Goal: Transaction & Acquisition: Subscribe to service/newsletter

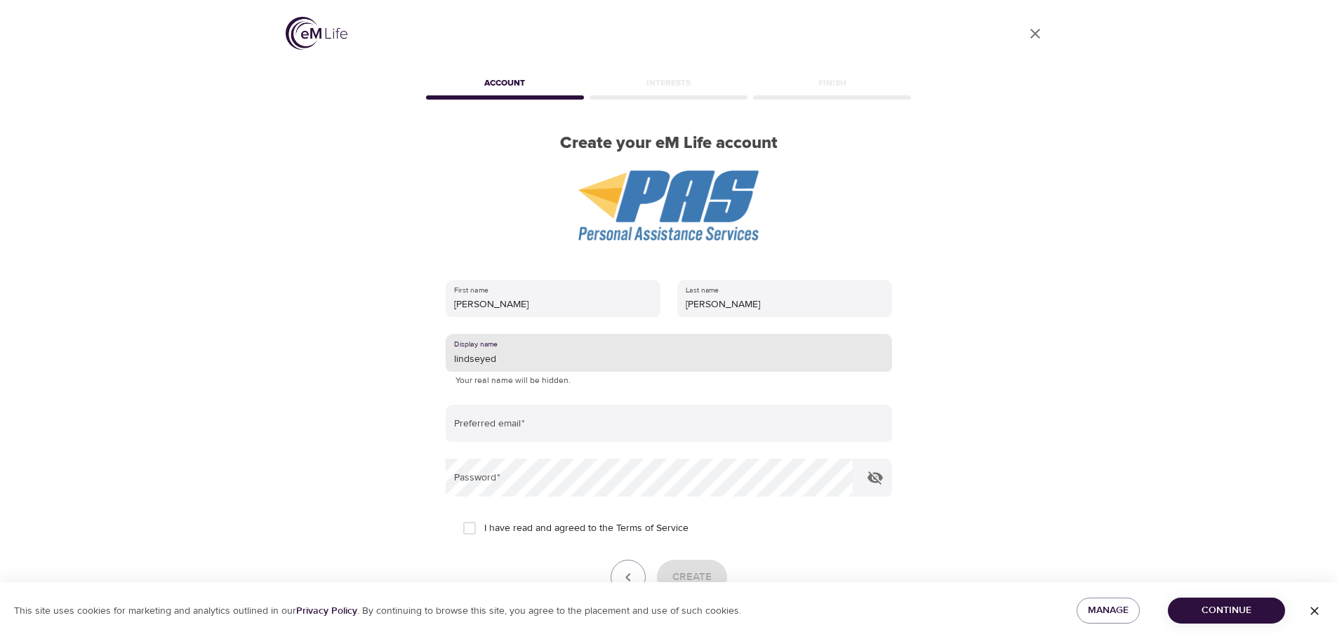
type input "lindseyed"
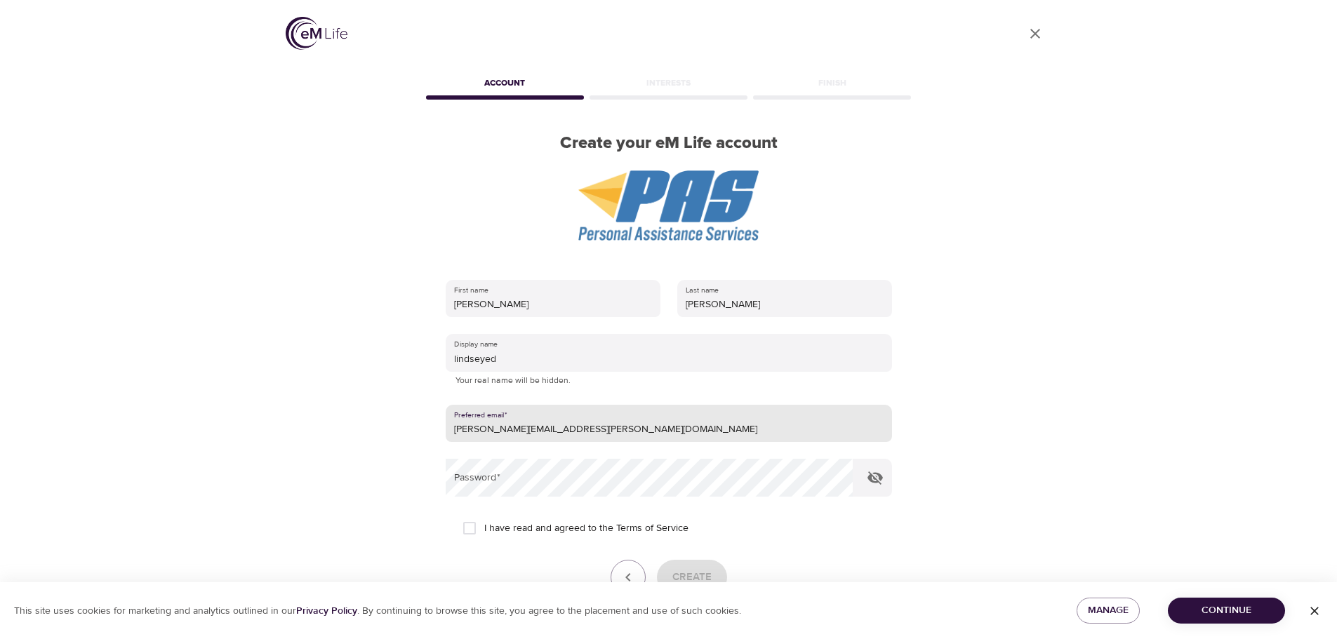
type input "[PERSON_NAME][EMAIL_ADDRESS][PERSON_NAME][DOMAIN_NAME]"
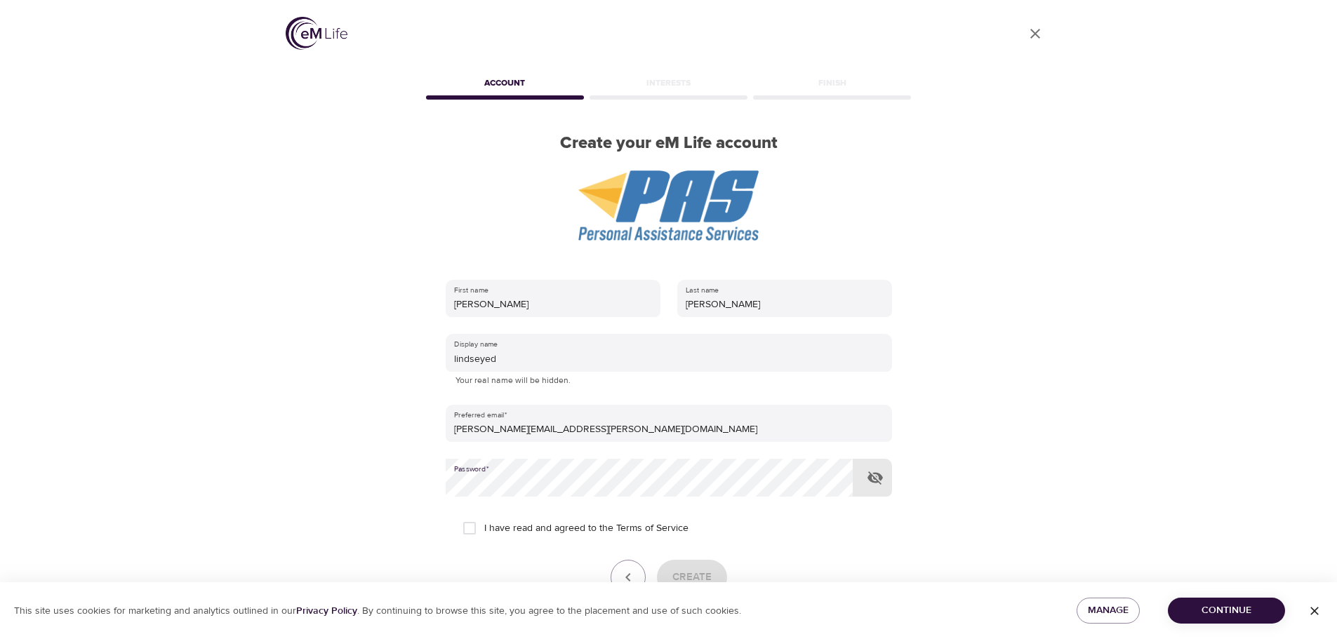
click at [875, 479] on icon "button" at bounding box center [874, 478] width 15 height 13
click at [875, 479] on icon "button" at bounding box center [874, 478] width 15 height 11
click at [1059, 459] on div "User Profile Account Interests Finish Create your eM Life account First name Li…" at bounding box center [669, 319] width 800 height 639
click at [462, 526] on input "I have read and agreed to the Terms of Service" at bounding box center [469, 528] width 29 height 29
checkbox input "true"
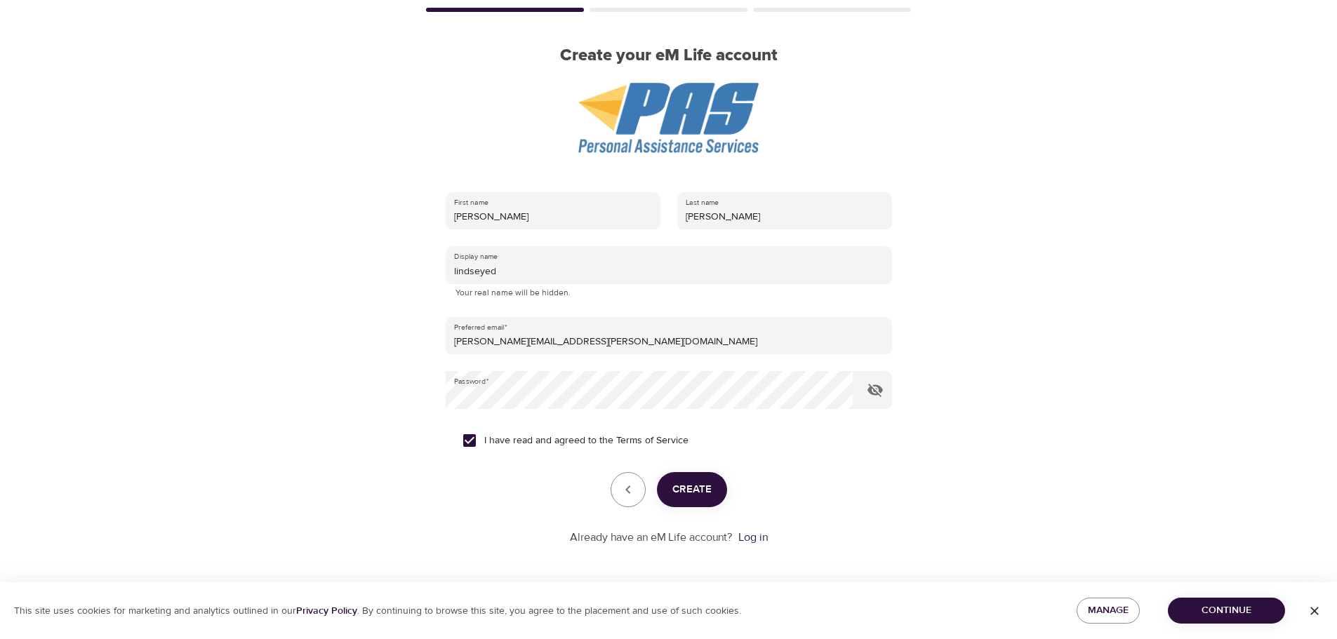
scroll to position [89, 0]
click at [686, 480] on span "Create" at bounding box center [691, 488] width 39 height 18
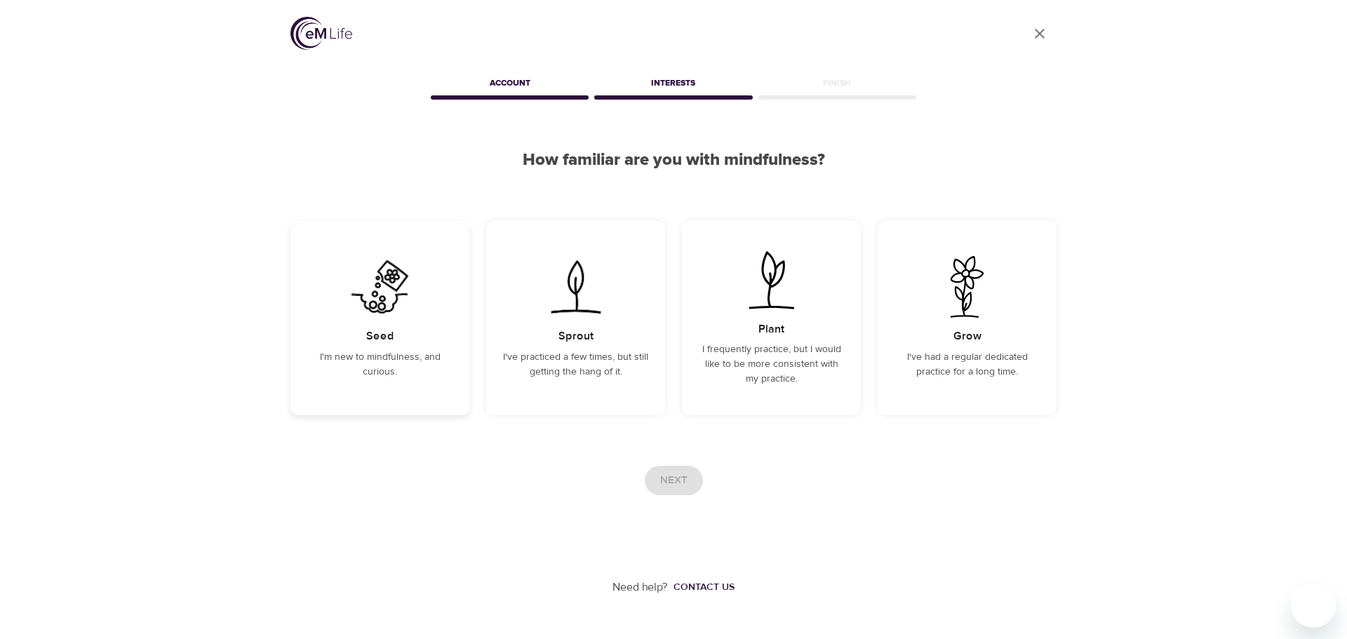
click at [356, 300] on img at bounding box center [380, 287] width 71 height 62
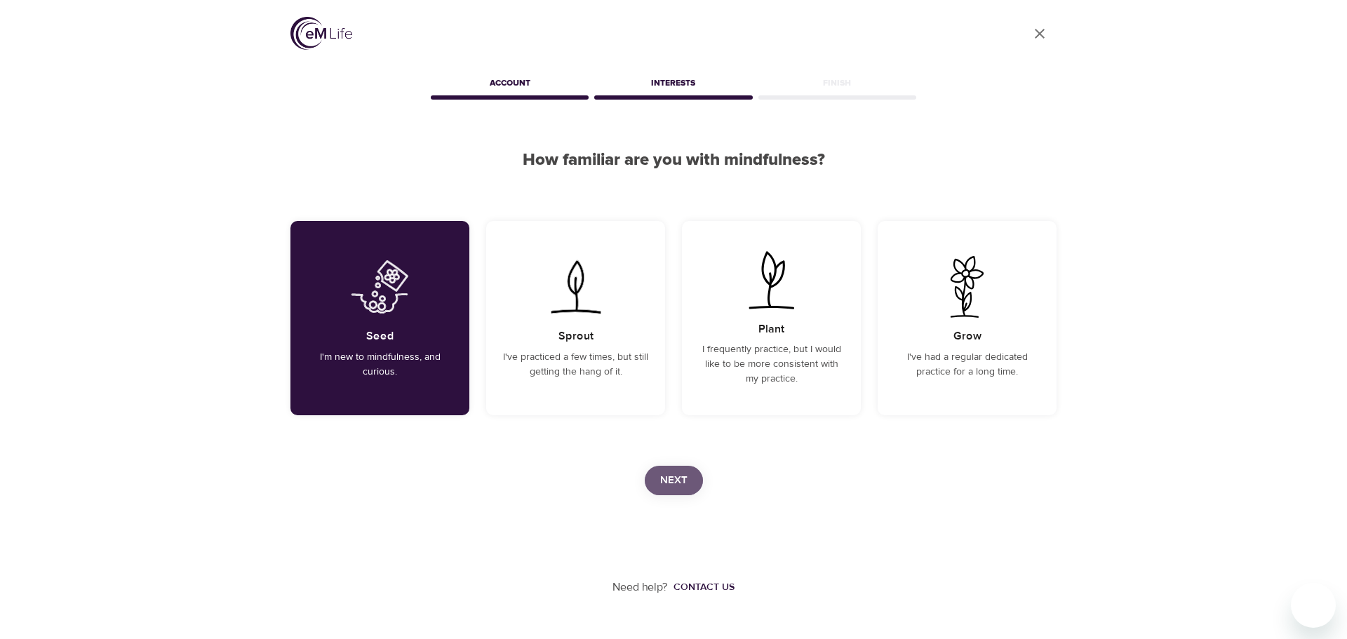
click at [680, 474] on span "Next" at bounding box center [673, 481] width 27 height 18
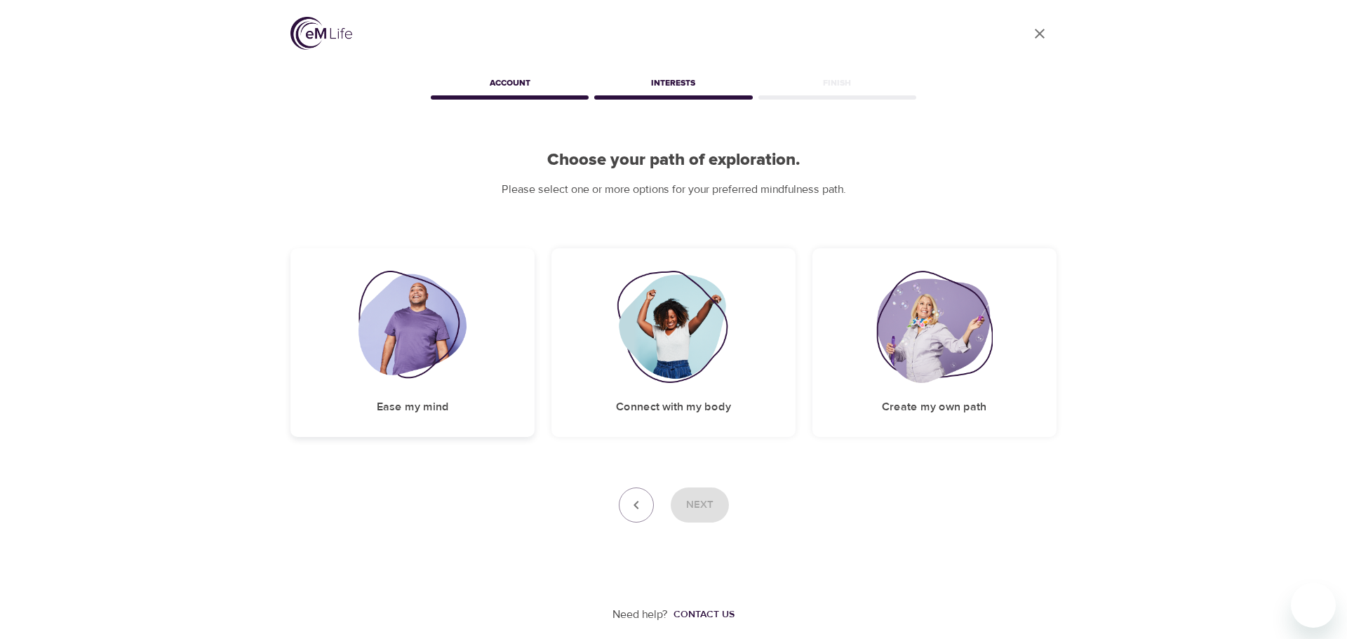
click at [435, 328] on img at bounding box center [413, 327] width 109 height 112
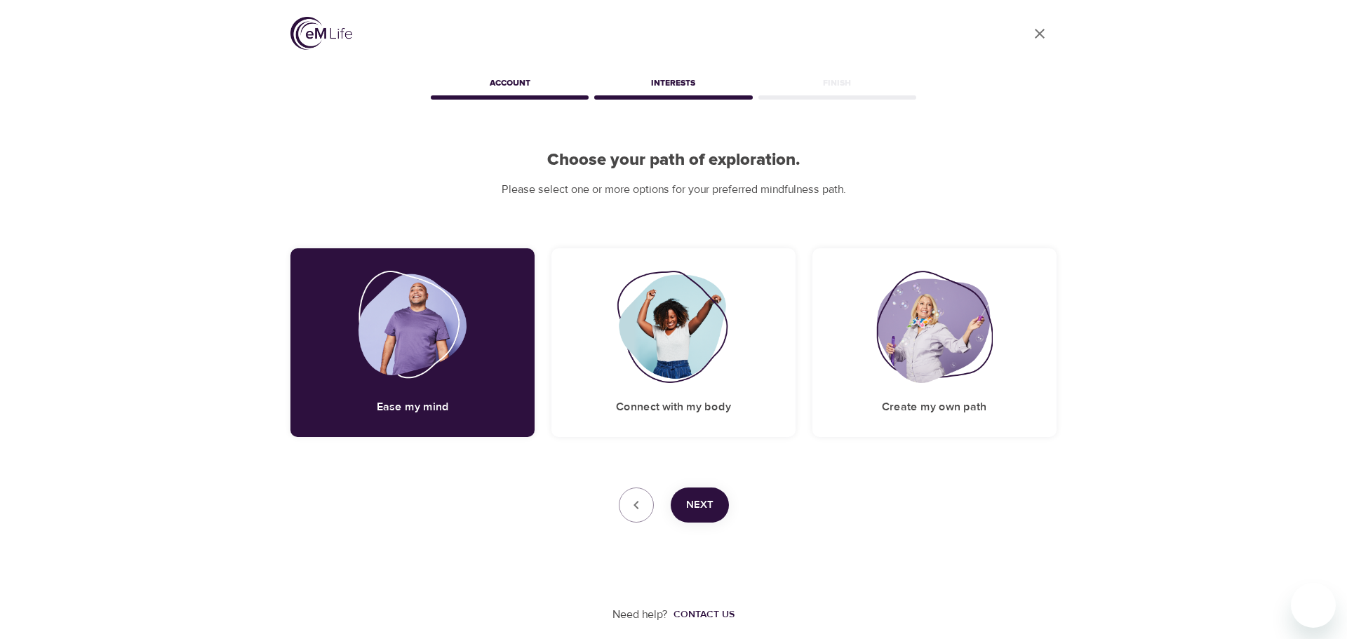
click at [708, 518] on button "Next" at bounding box center [700, 505] width 58 height 35
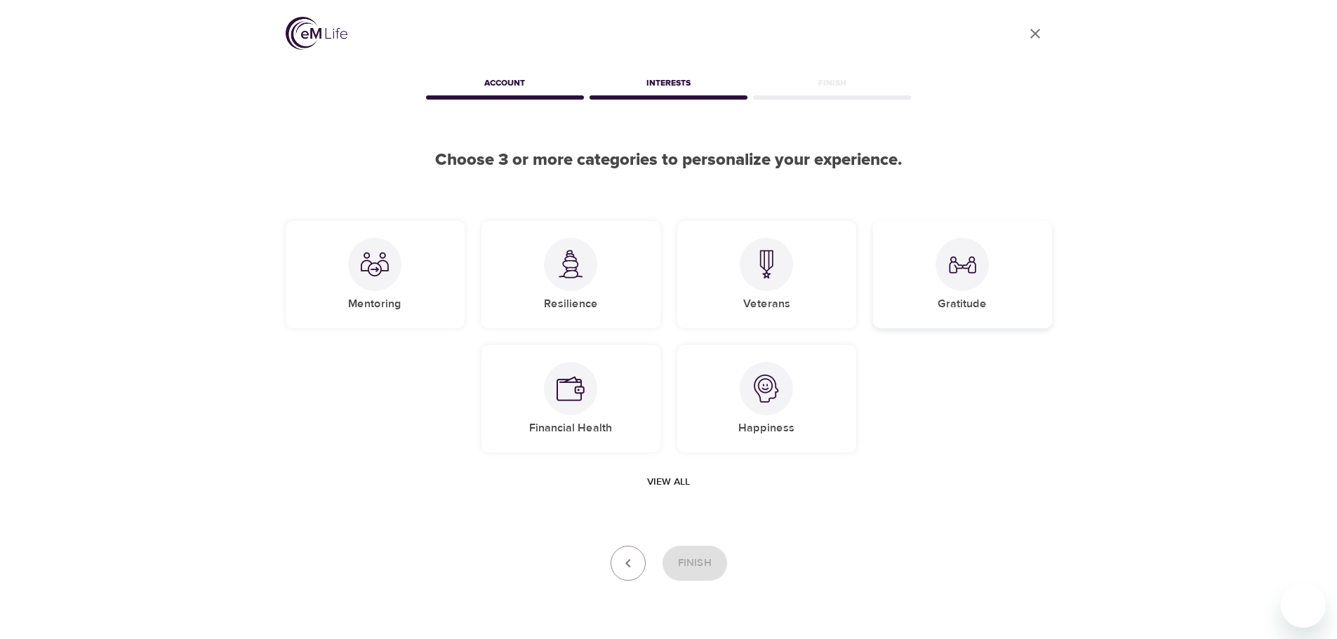
click at [965, 302] on h5 "Gratitude" at bounding box center [962, 304] width 49 height 15
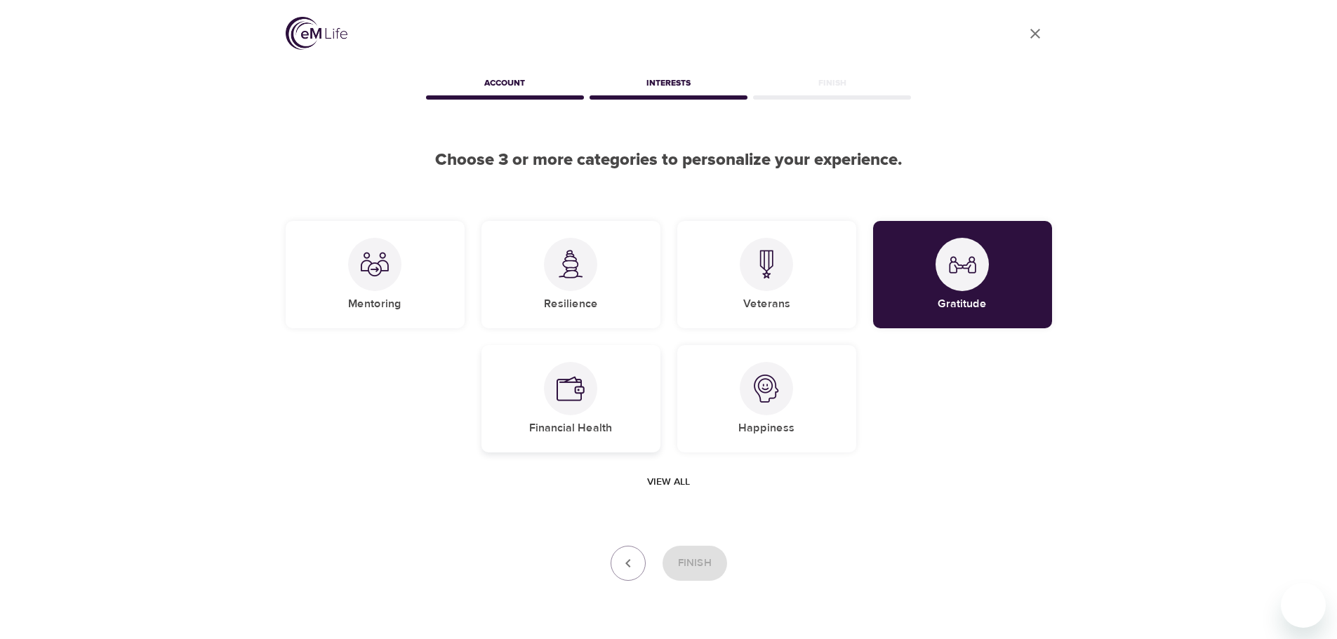
click at [618, 390] on div "Financial Health" at bounding box center [570, 398] width 179 height 107
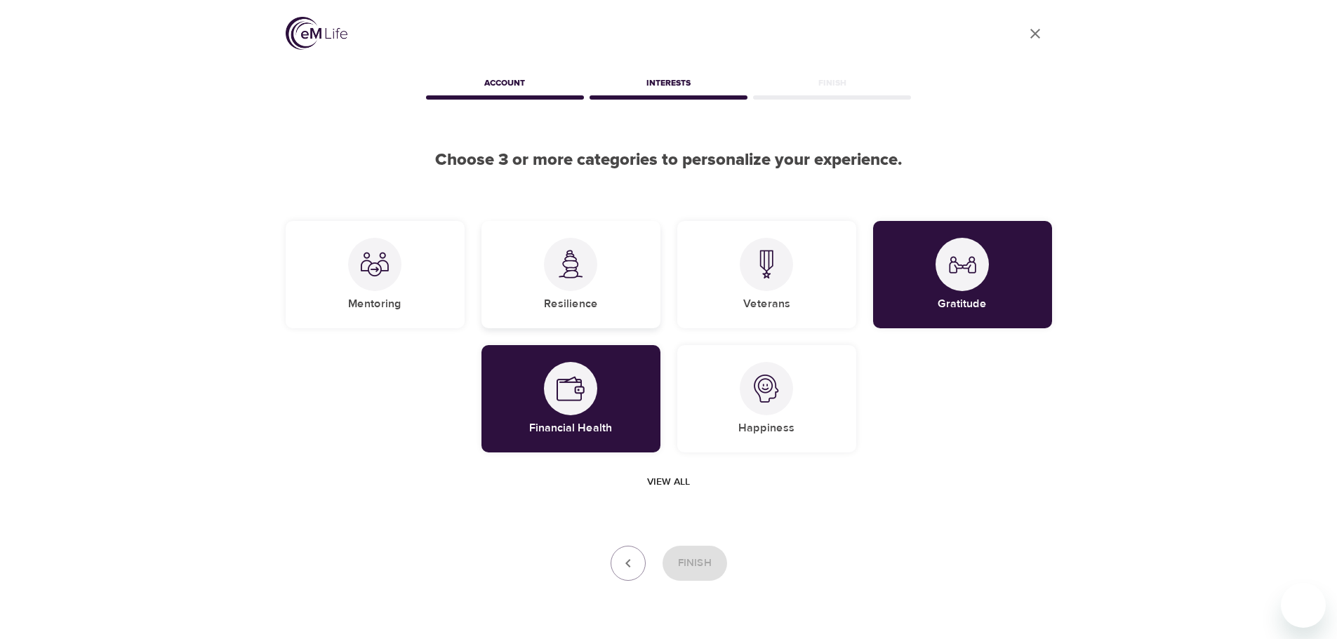
click at [601, 300] on div "Resilience" at bounding box center [570, 274] width 179 height 107
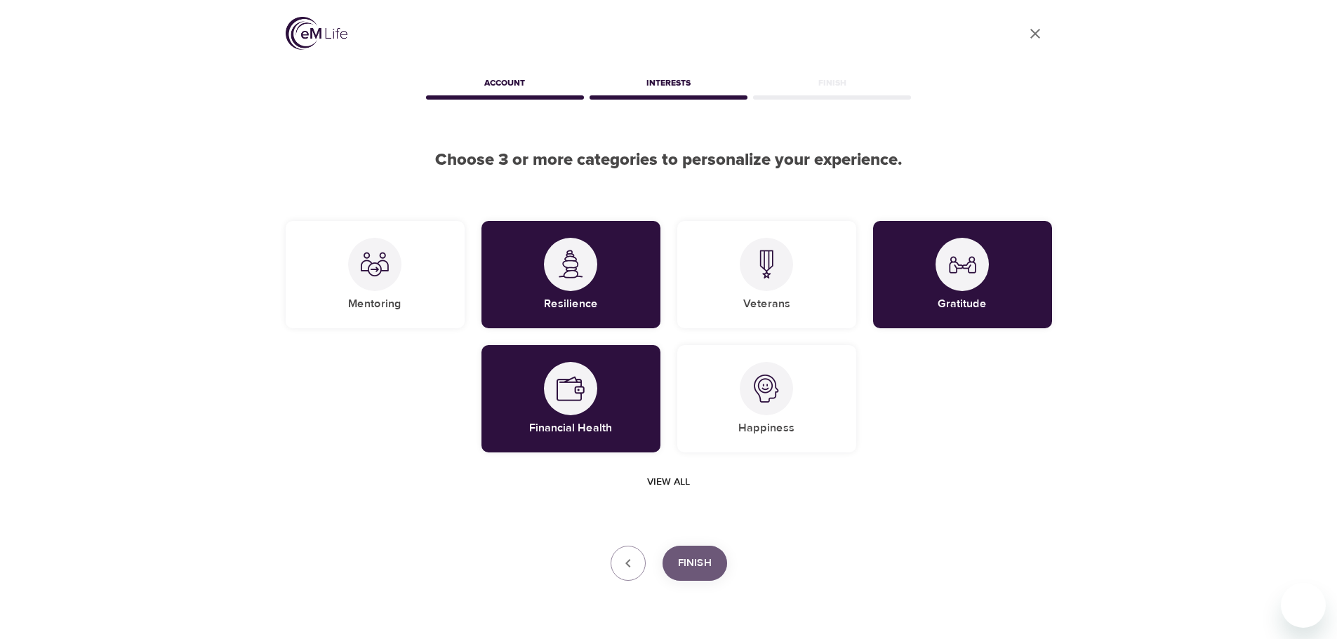
click at [688, 559] on span "Finish" at bounding box center [695, 563] width 34 height 18
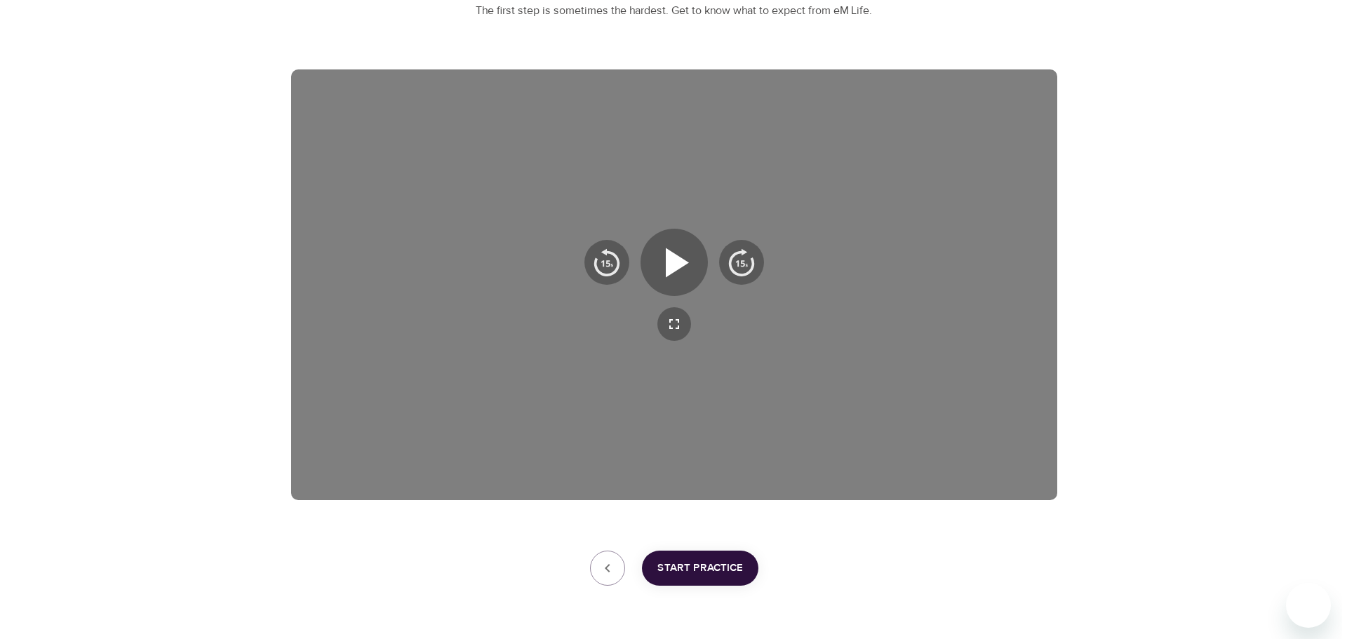
scroll to position [211, 0]
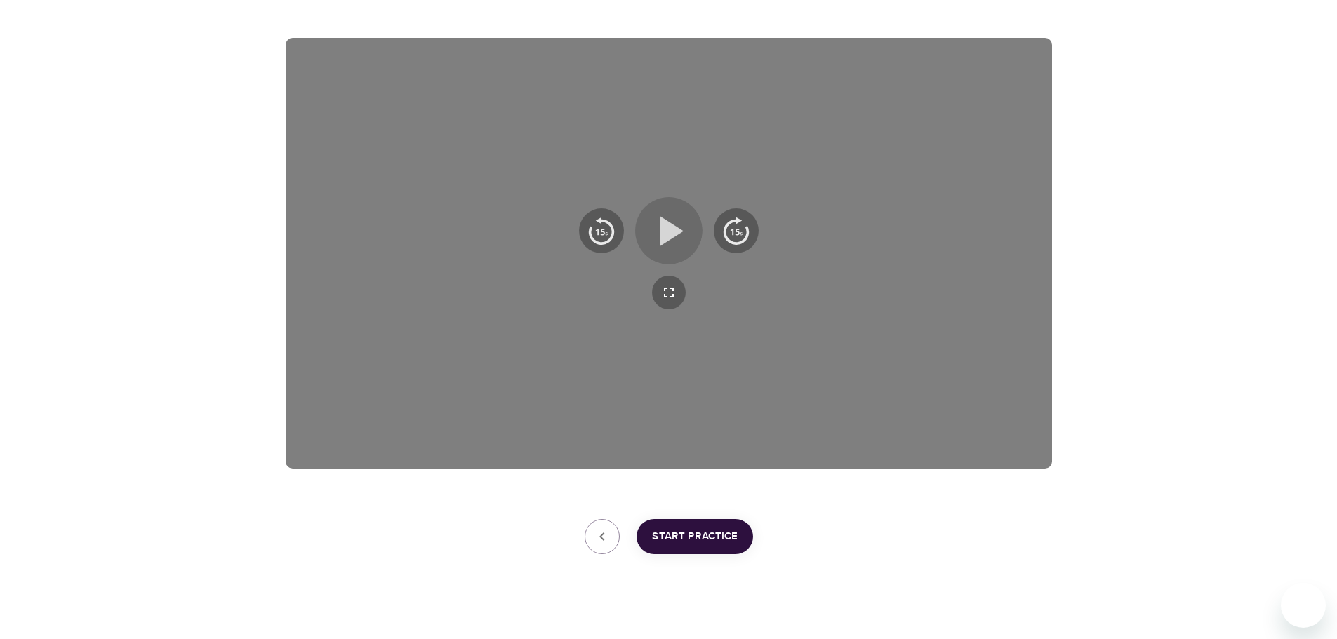
click at [678, 245] on icon "button" at bounding box center [669, 231] width 51 height 51
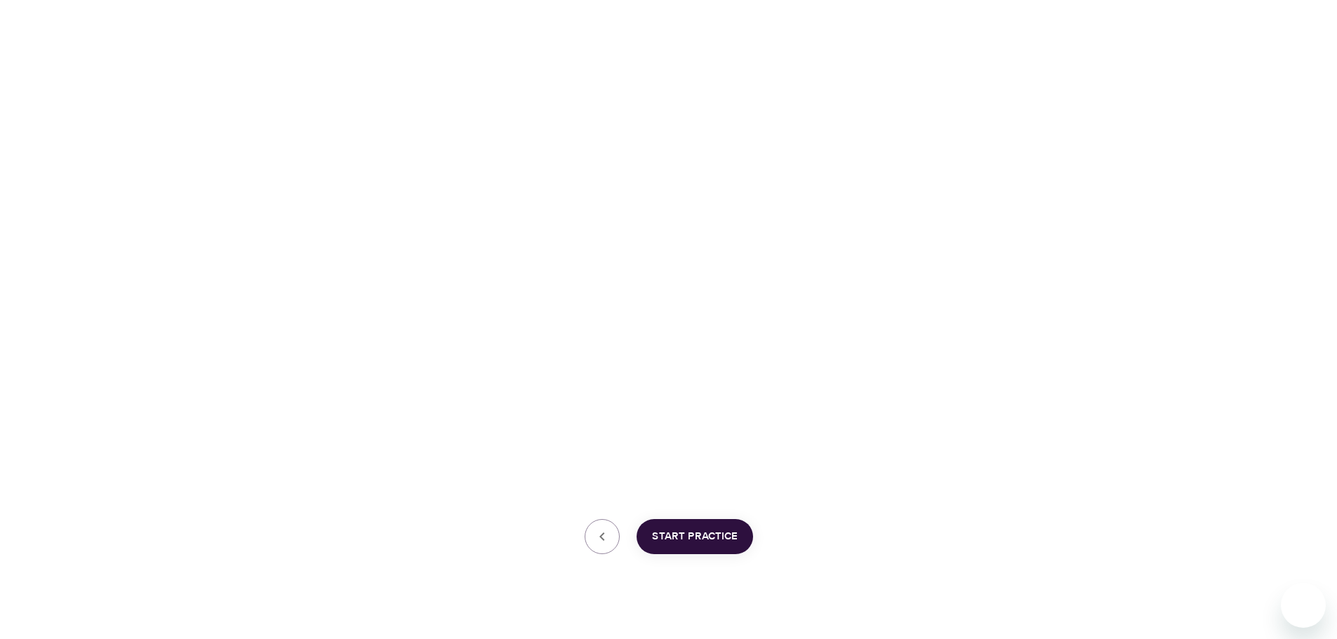
click at [715, 547] on button "Start Practice" at bounding box center [695, 536] width 116 height 35
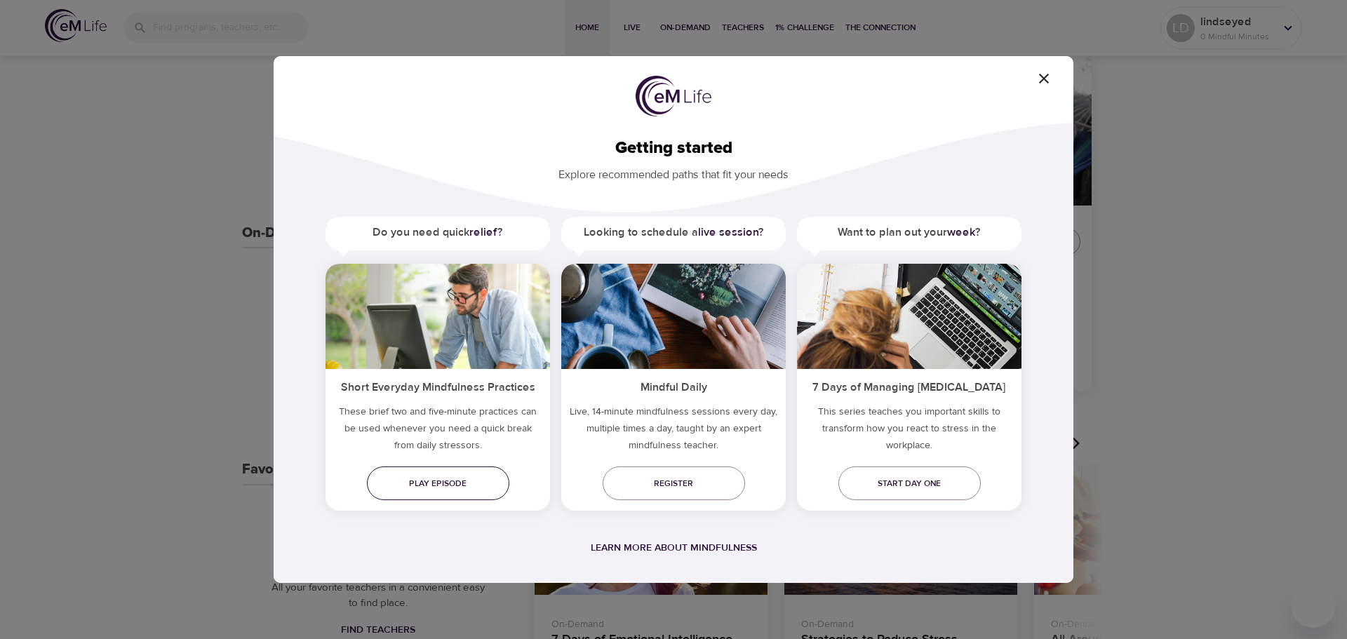
click at [433, 484] on span "Play episode" at bounding box center [438, 484] width 120 height 15
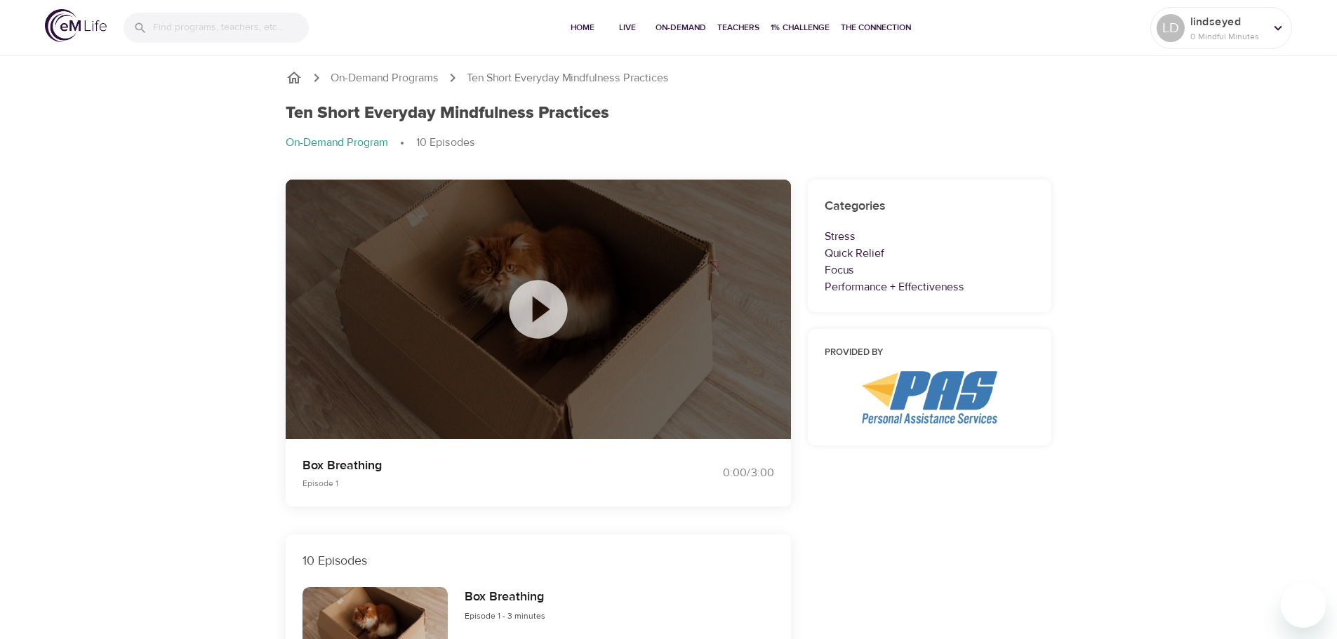
click at [533, 309] on icon at bounding box center [538, 309] width 70 height 70
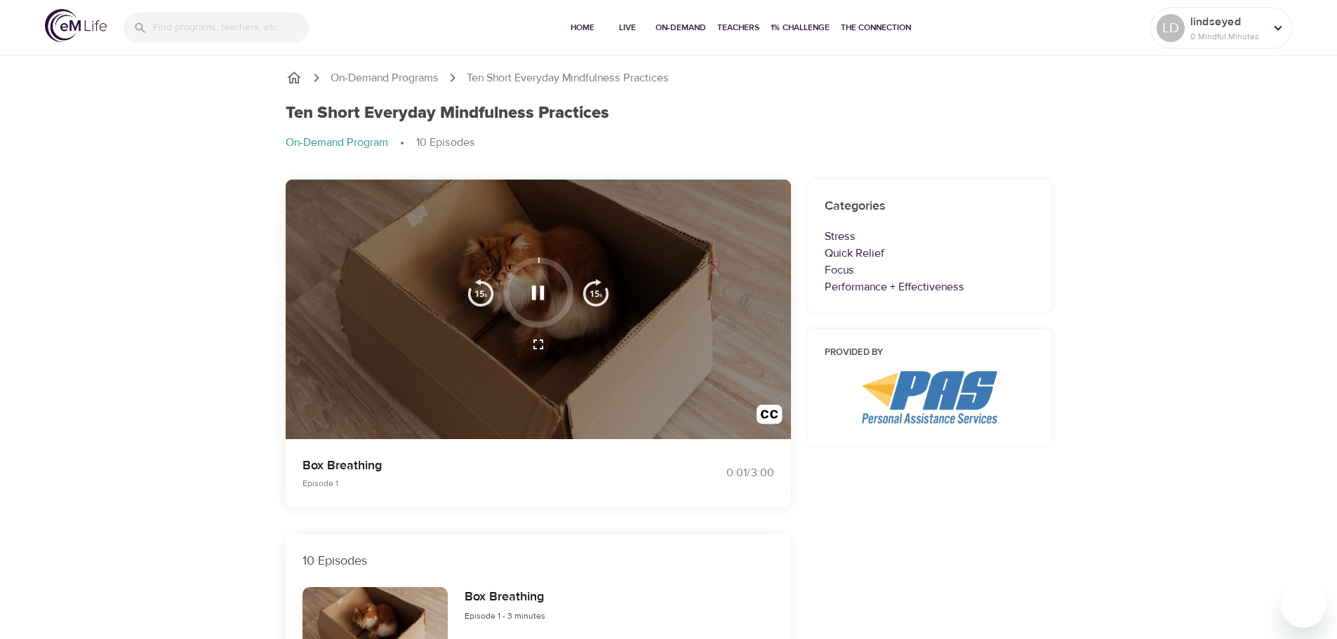
click at [533, 293] on icon "button" at bounding box center [538, 293] width 13 height 14
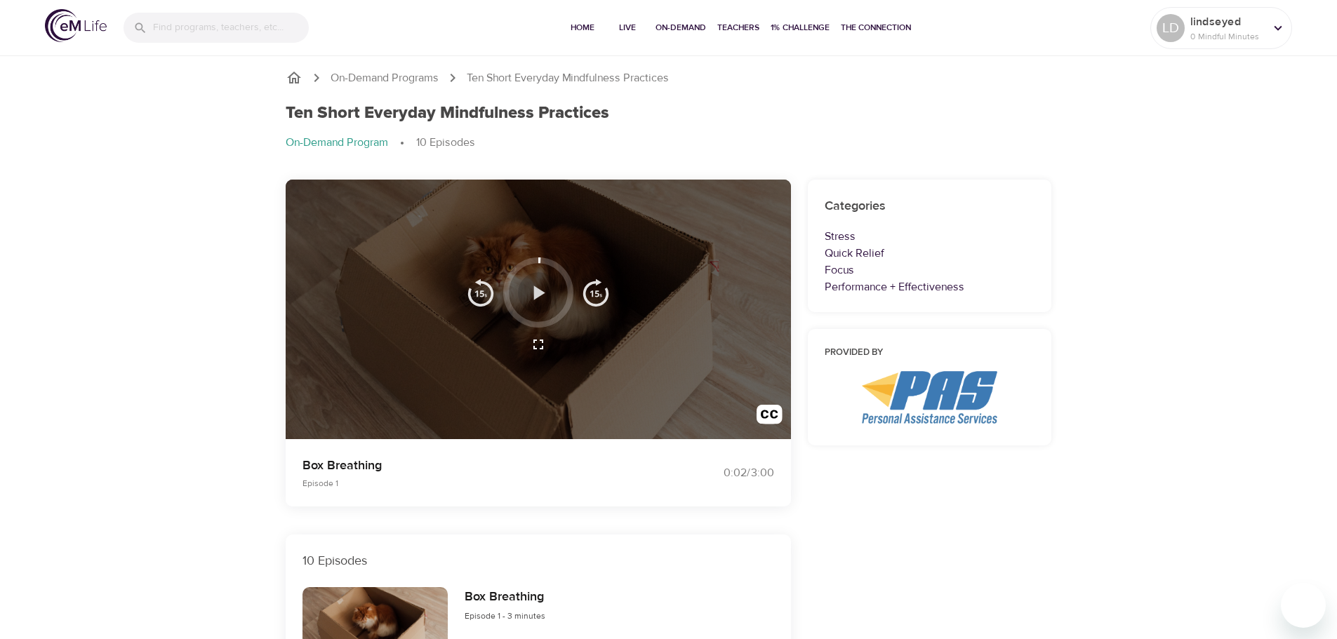
click at [533, 293] on icon "button" at bounding box center [538, 293] width 25 height 25
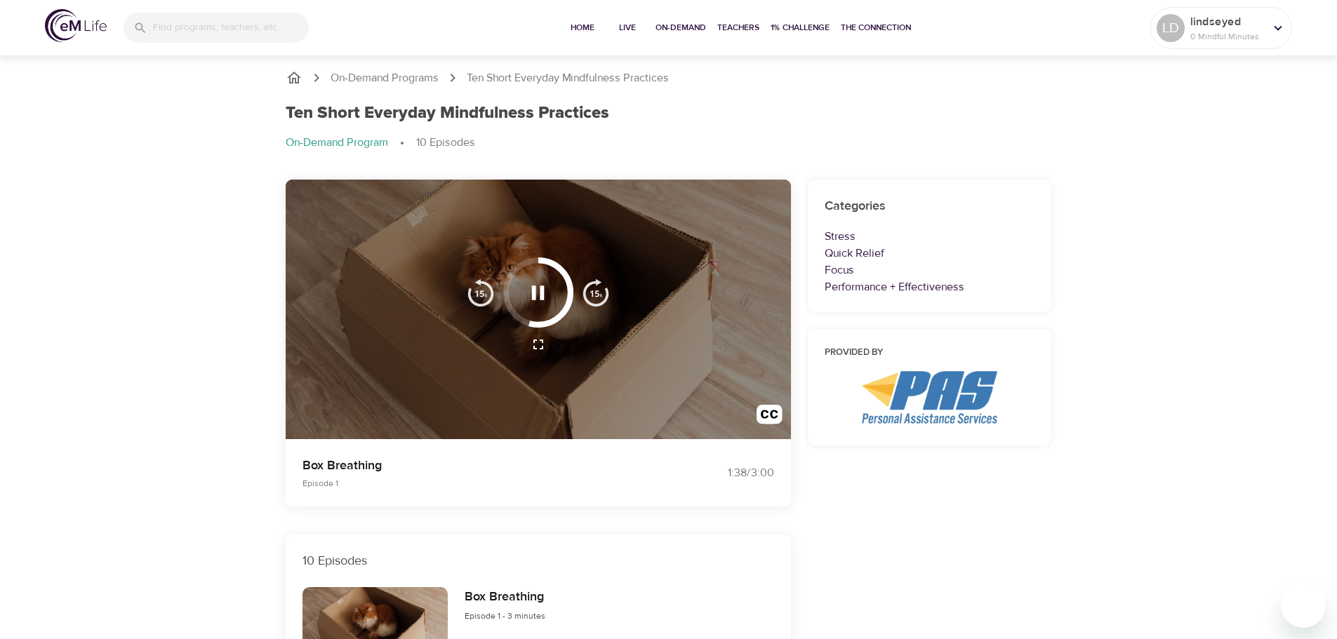
click at [533, 298] on icon "button" at bounding box center [538, 293] width 13 height 14
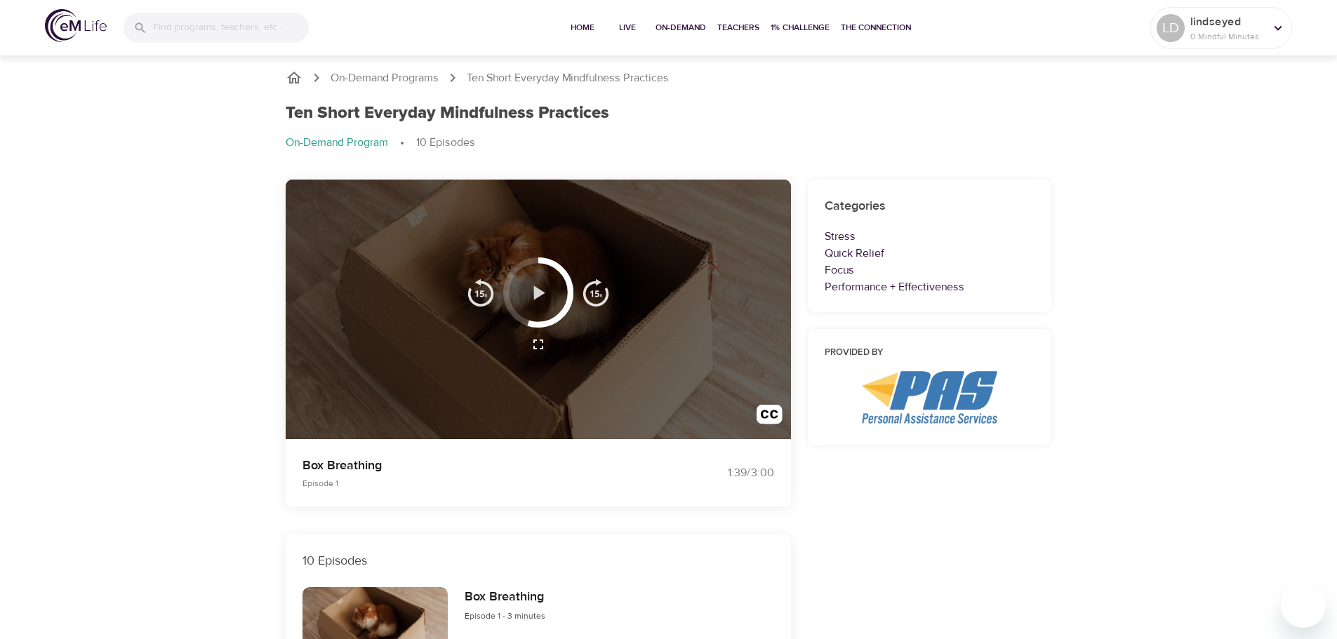
click at [538, 308] on button "button" at bounding box center [537, 292] width 41 height 41
click at [547, 295] on icon "button" at bounding box center [538, 293] width 25 height 25
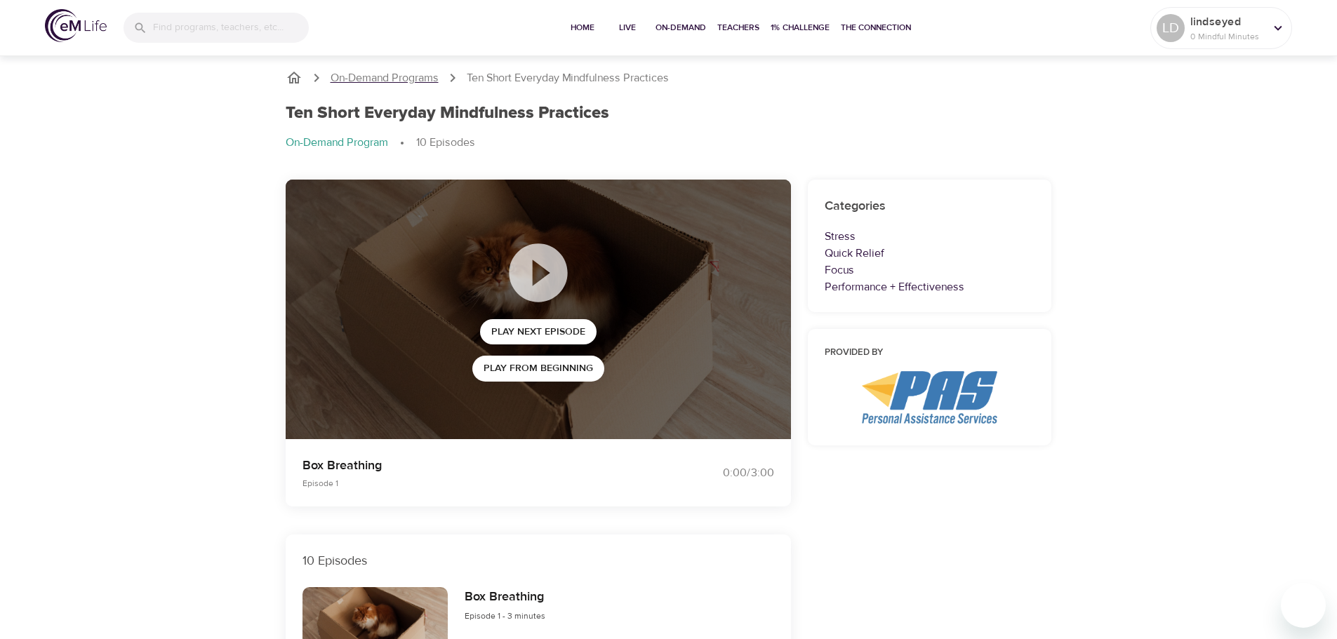
click at [380, 79] on p "On-Demand Programs" at bounding box center [385, 78] width 108 height 16
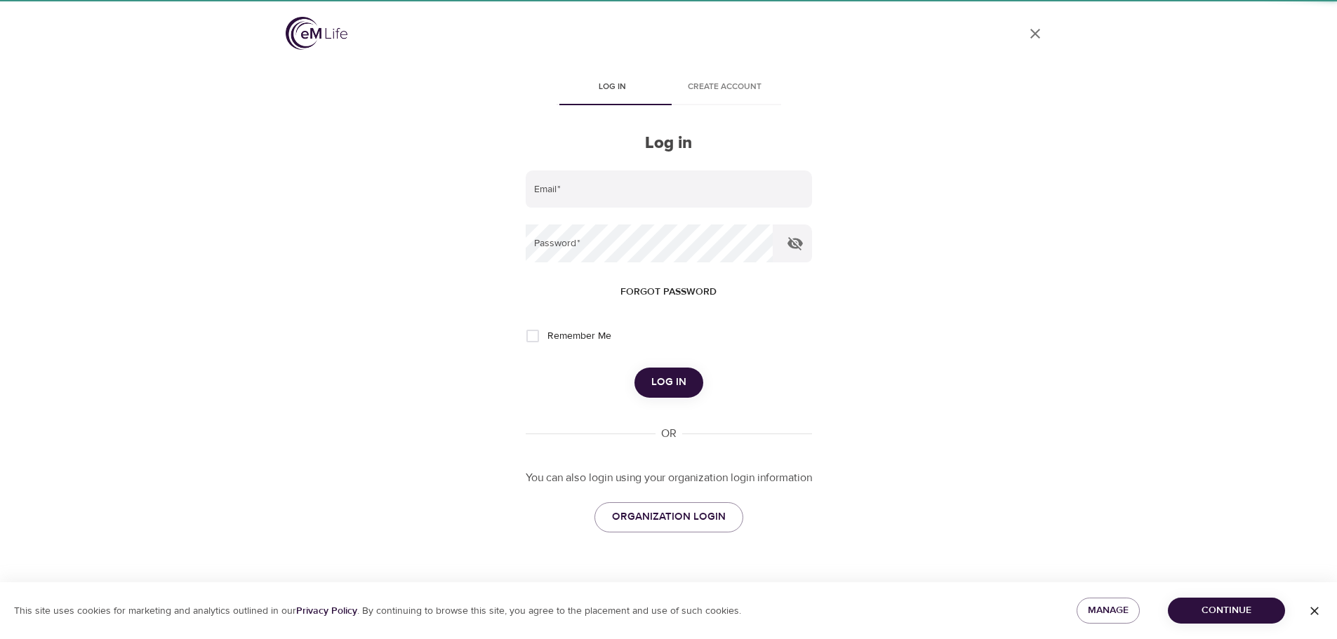
type input "lindsey.dowd@cbibt.com"
